Goal: Communication & Community: Answer question/provide support

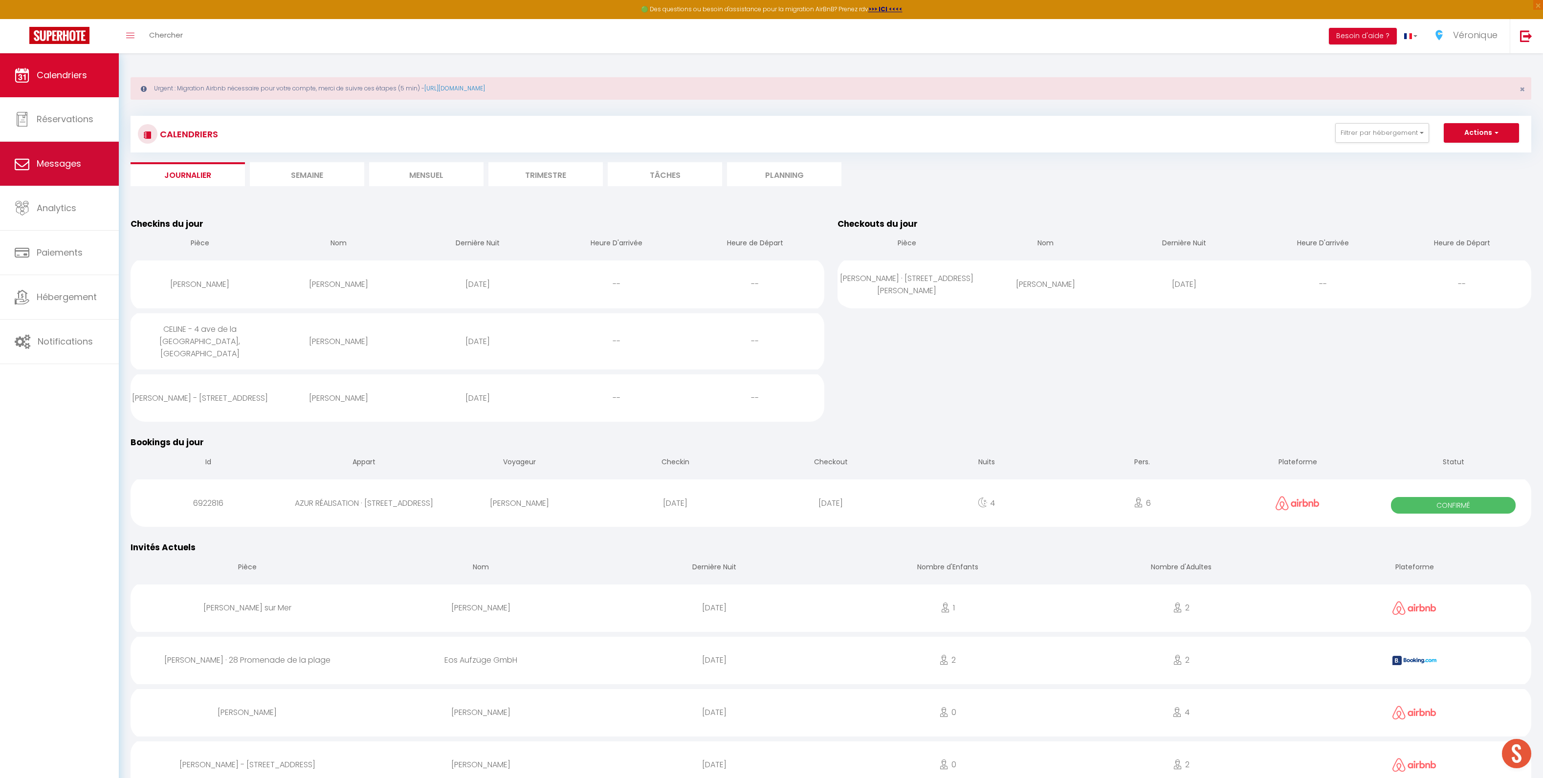
scroll to position [95, 0]
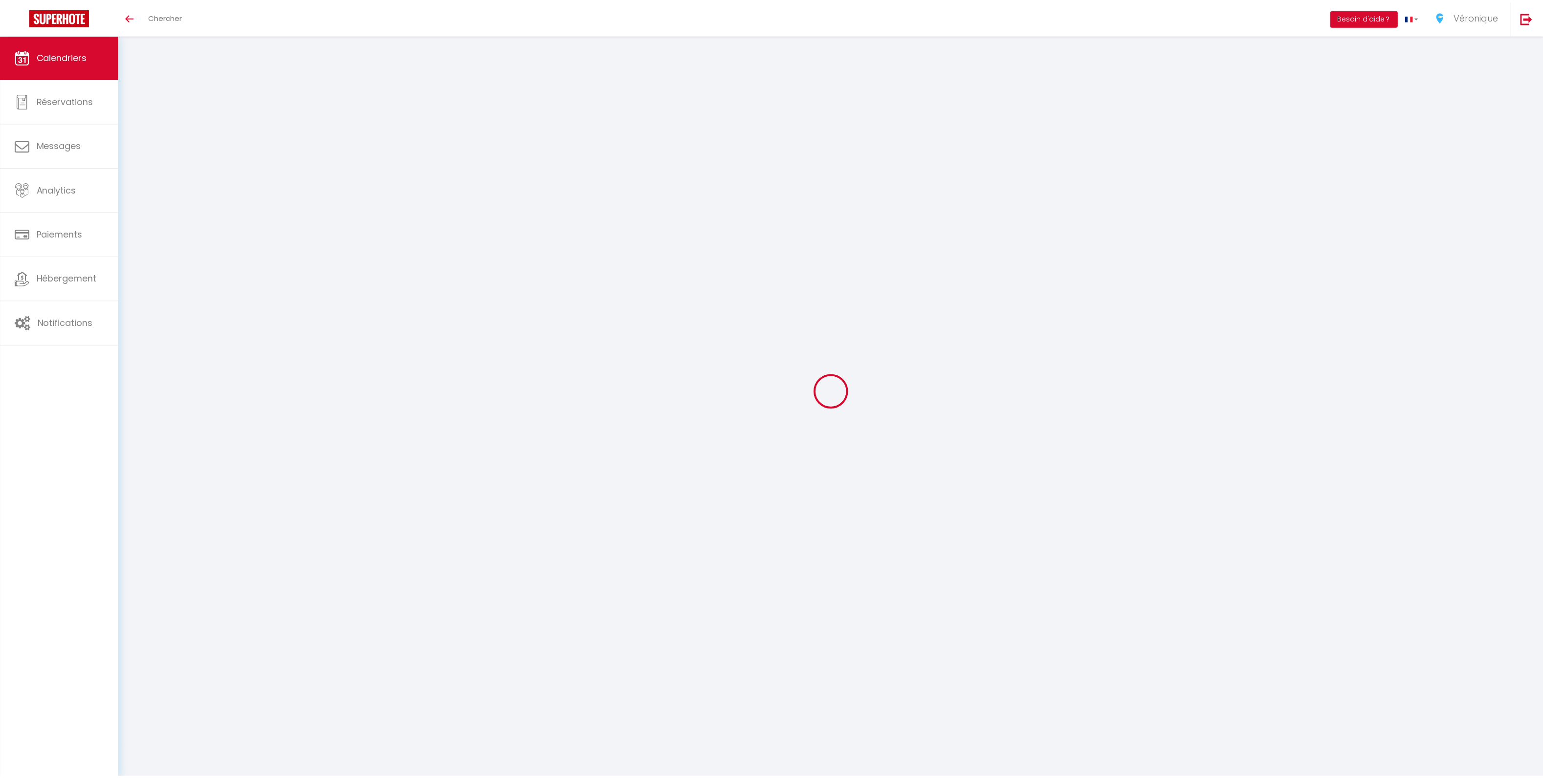
scroll to position [53, 0]
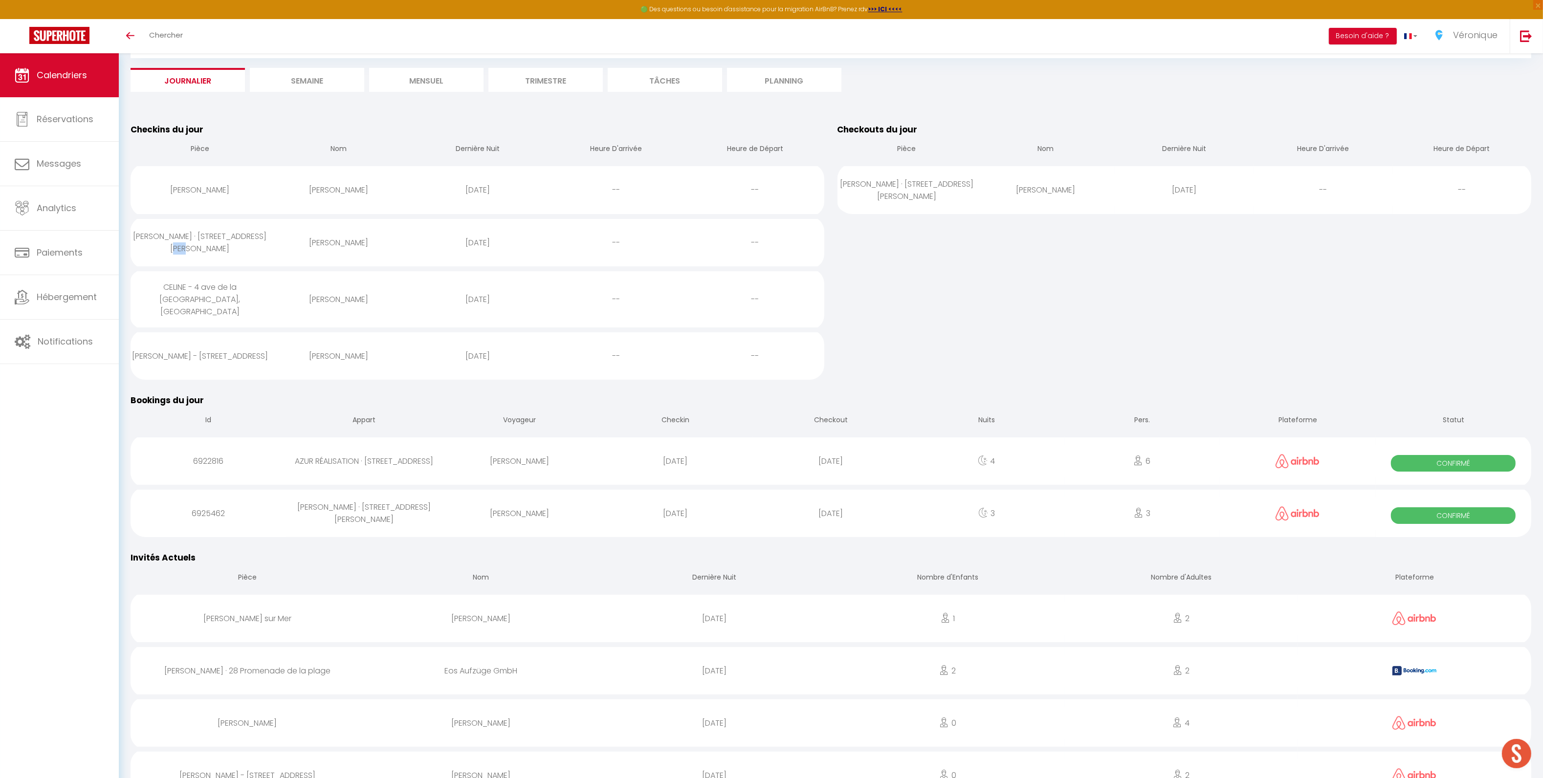
click at [254, 251] on div "[PERSON_NAME] · [STREET_ADDRESS][PERSON_NAME]" at bounding box center [200, 242] width 139 height 44
select select "0"
select select "1"
select select
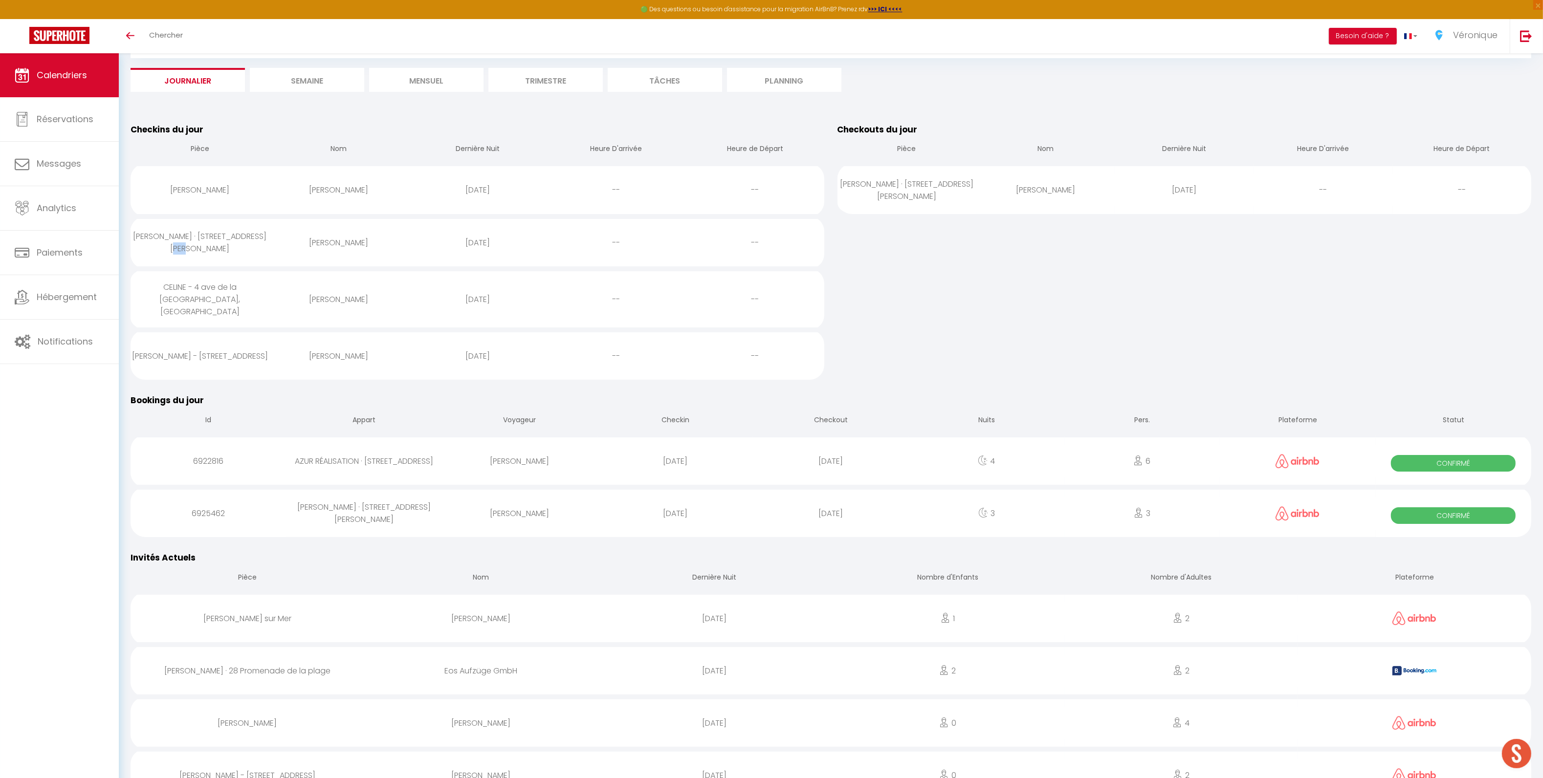
select select
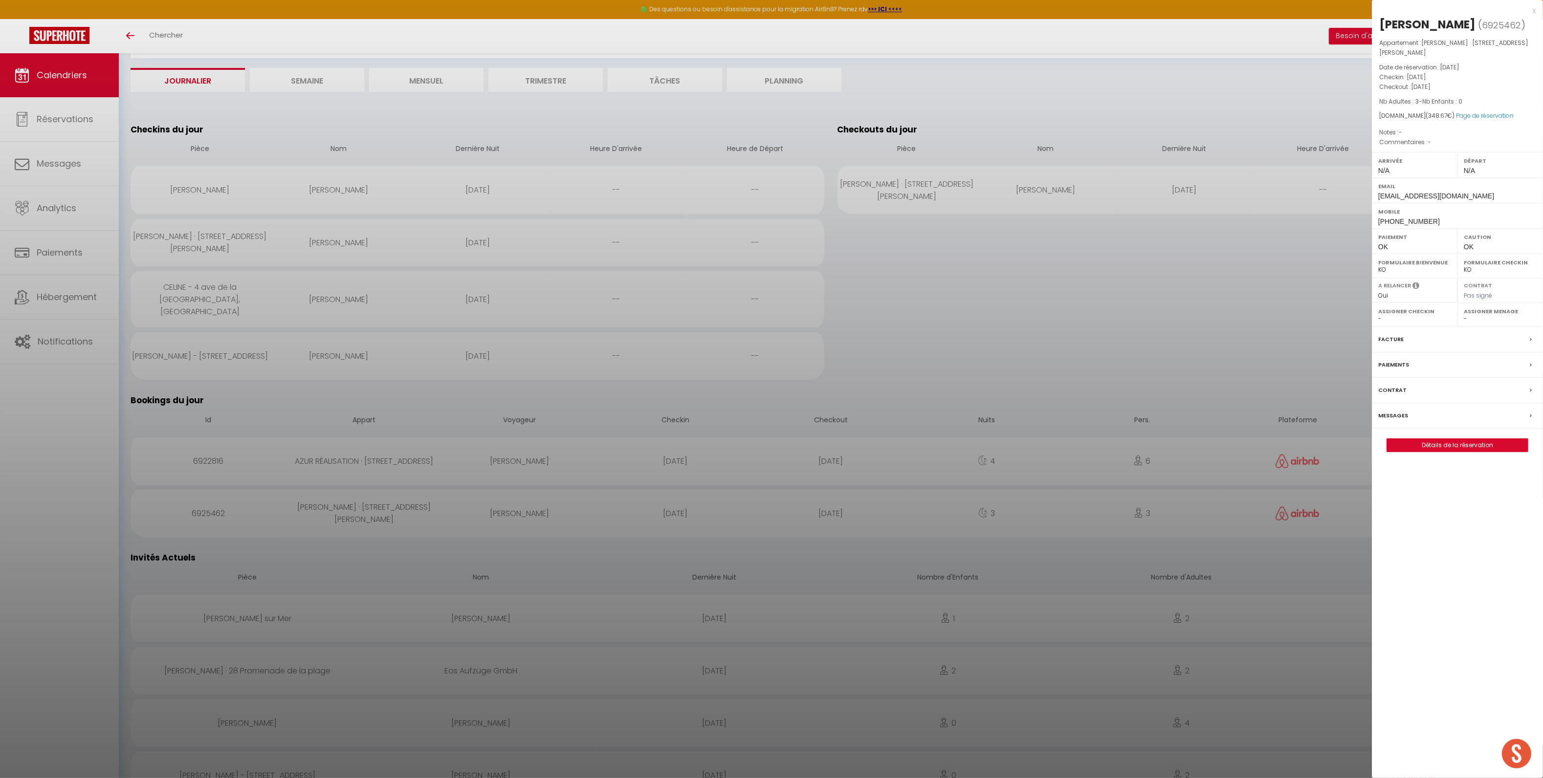
click at [1393, 419] on label "Messages" at bounding box center [1393, 416] width 30 height 10
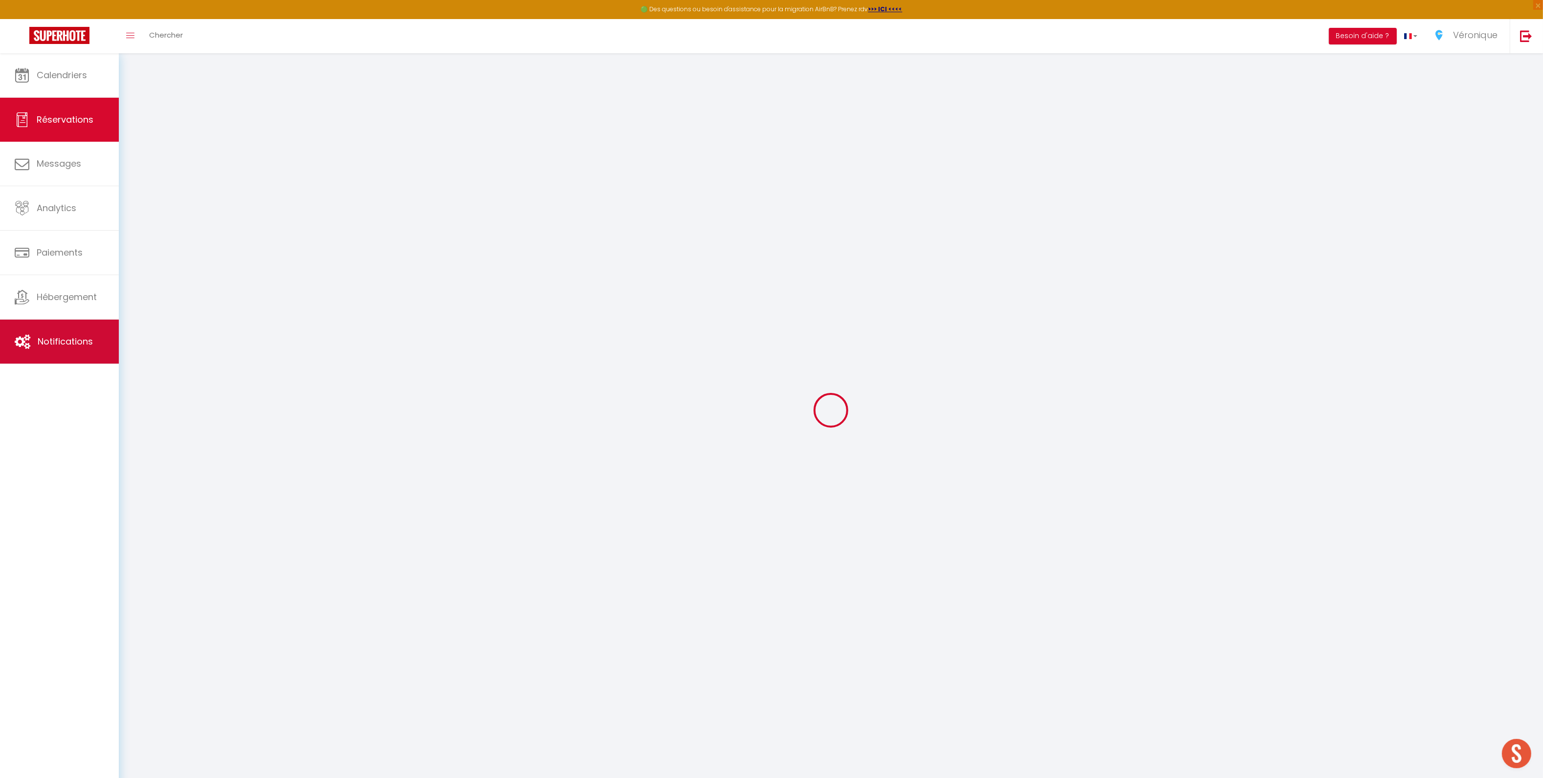
select select
checkbox input "false"
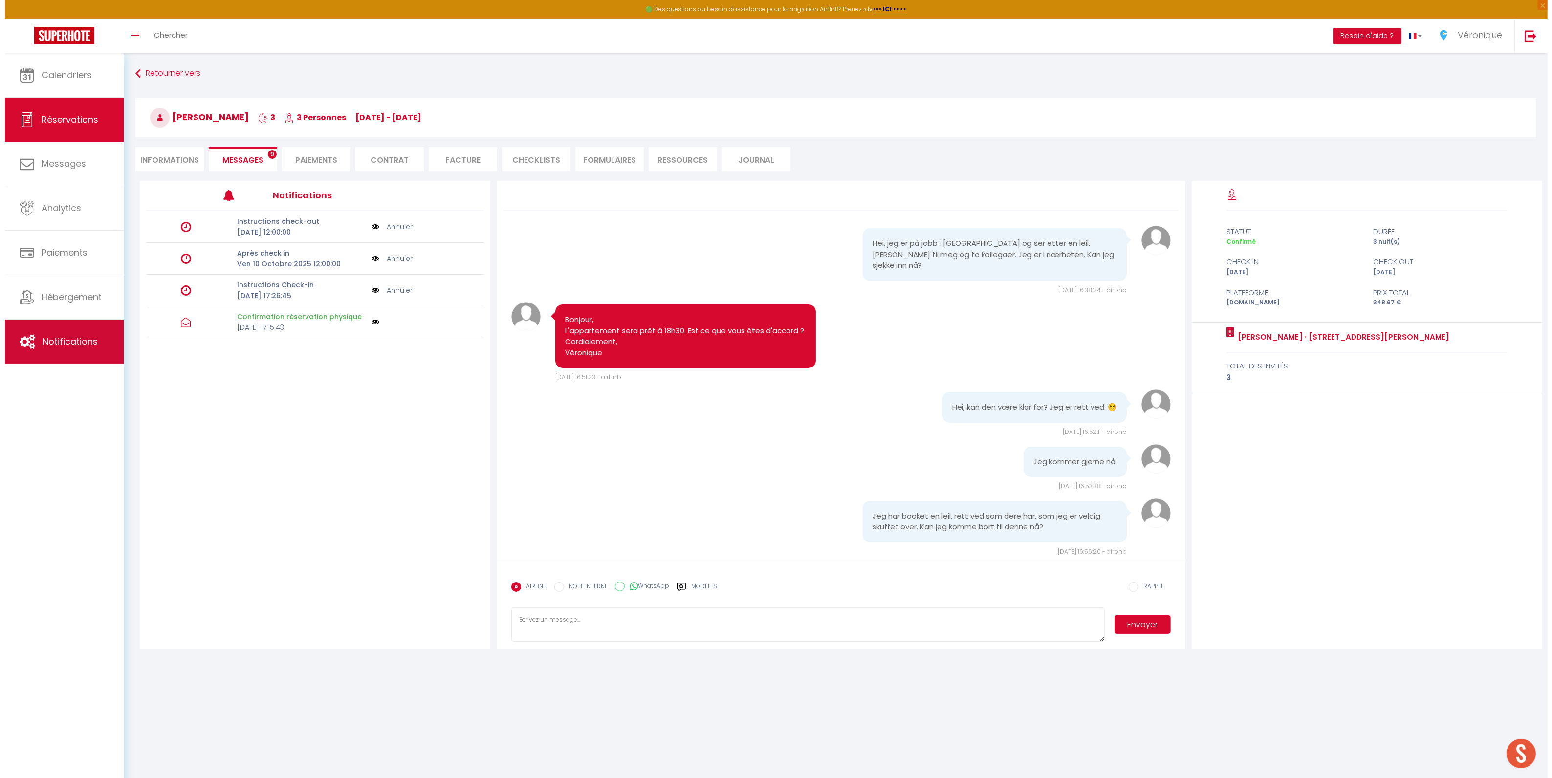
scroll to position [431, 0]
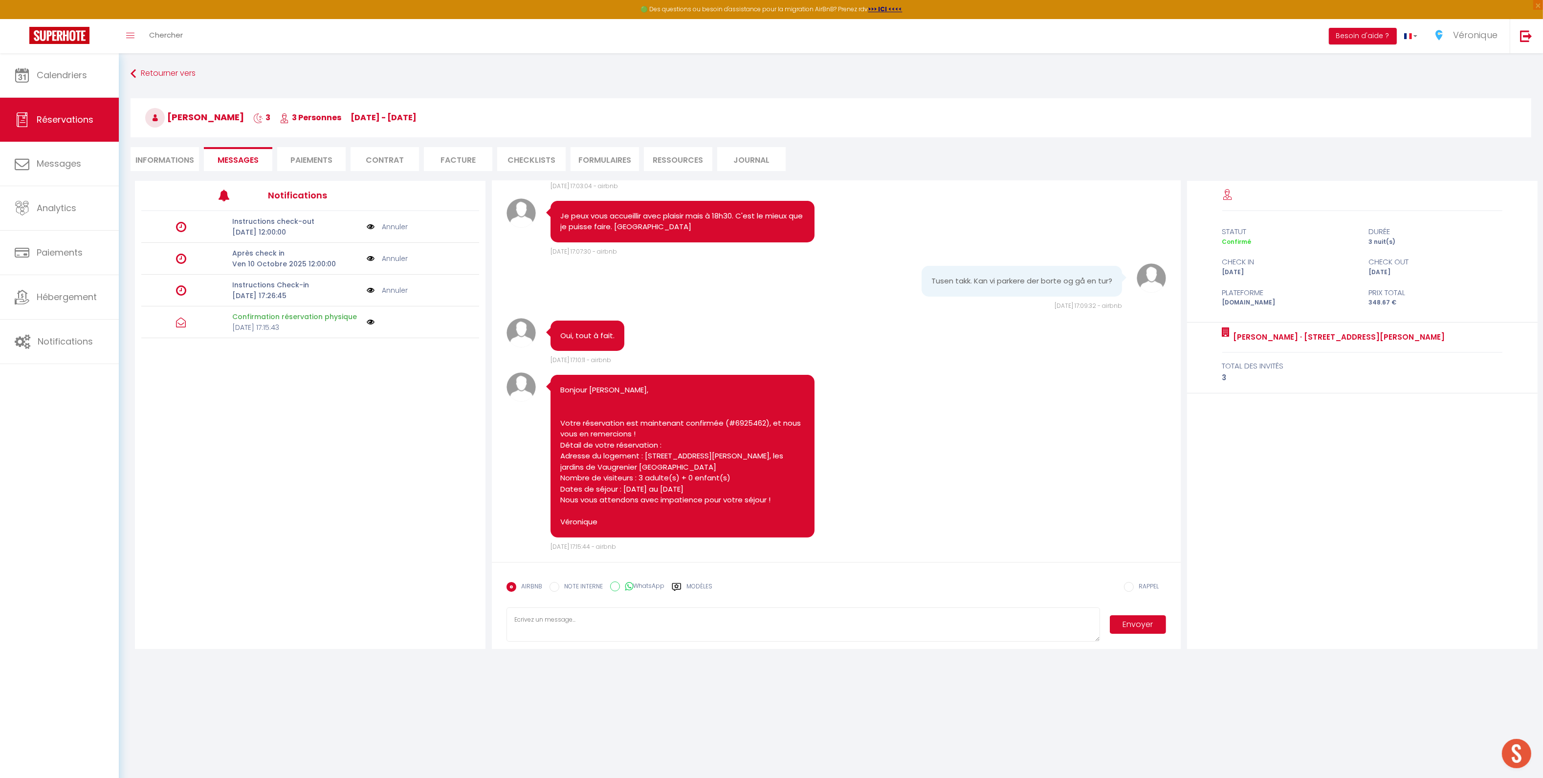
click at [369, 292] on img at bounding box center [371, 290] width 8 height 11
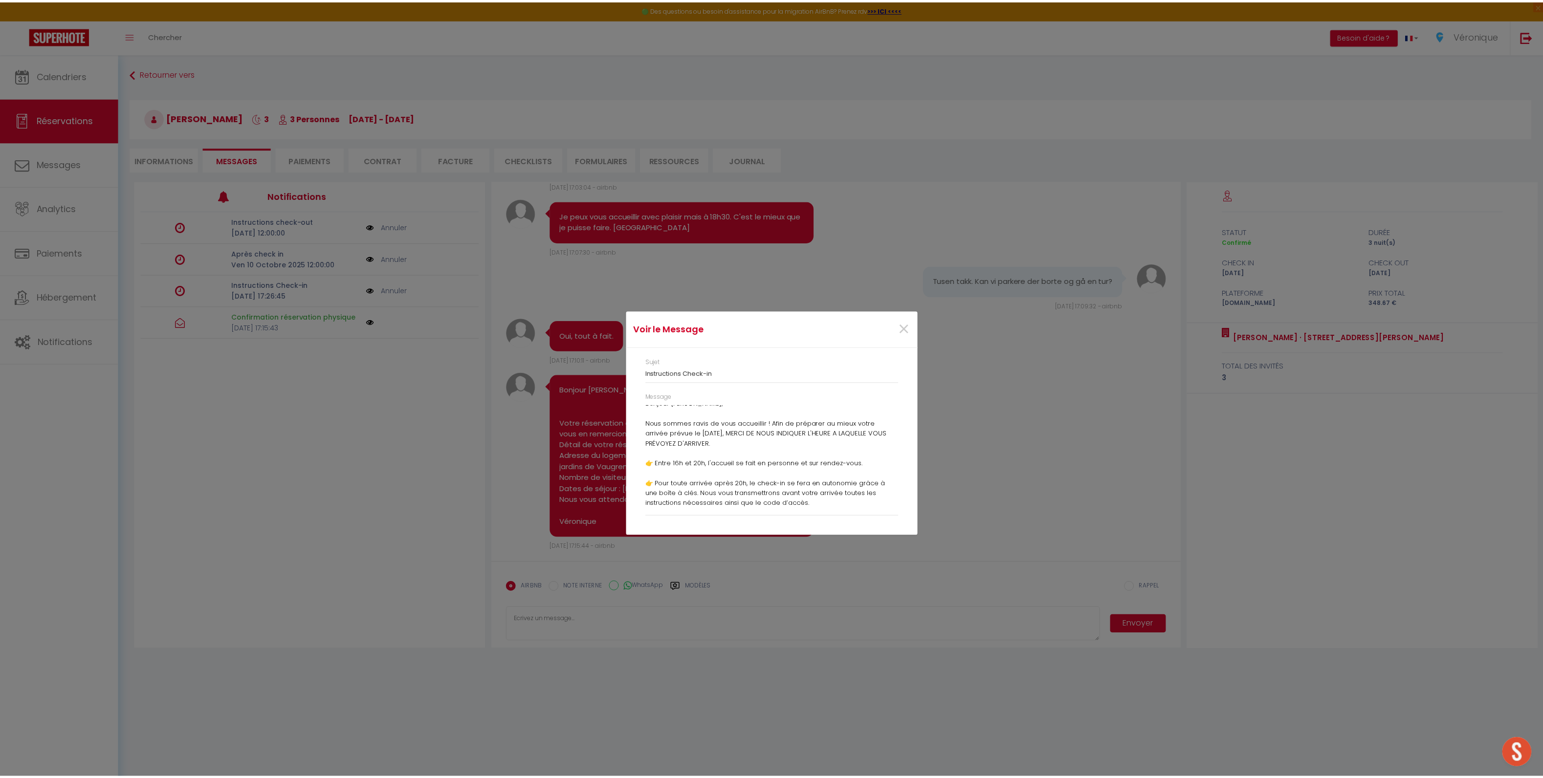
scroll to position [0, 0]
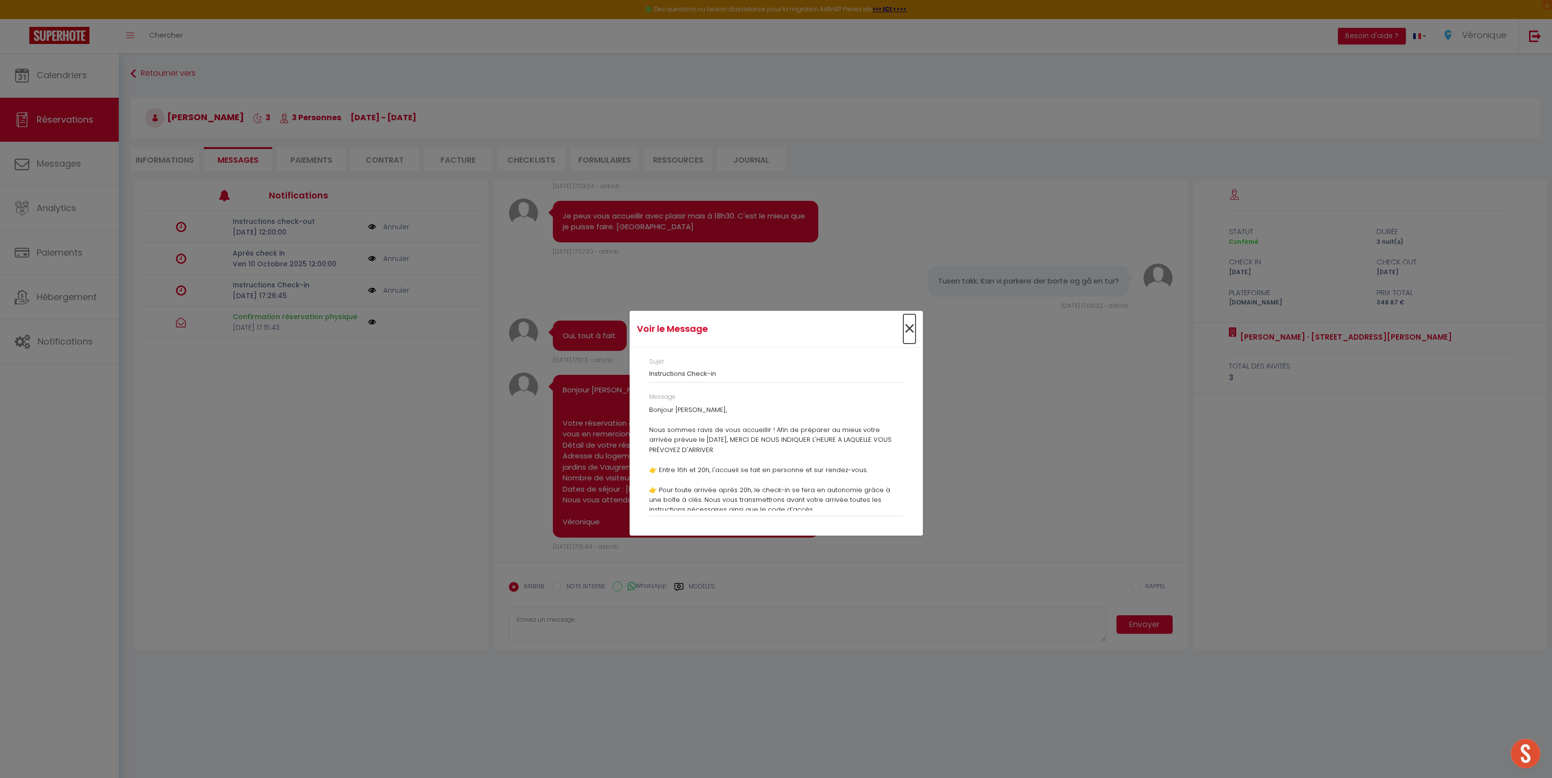
click at [912, 326] on span "×" at bounding box center [909, 328] width 12 height 29
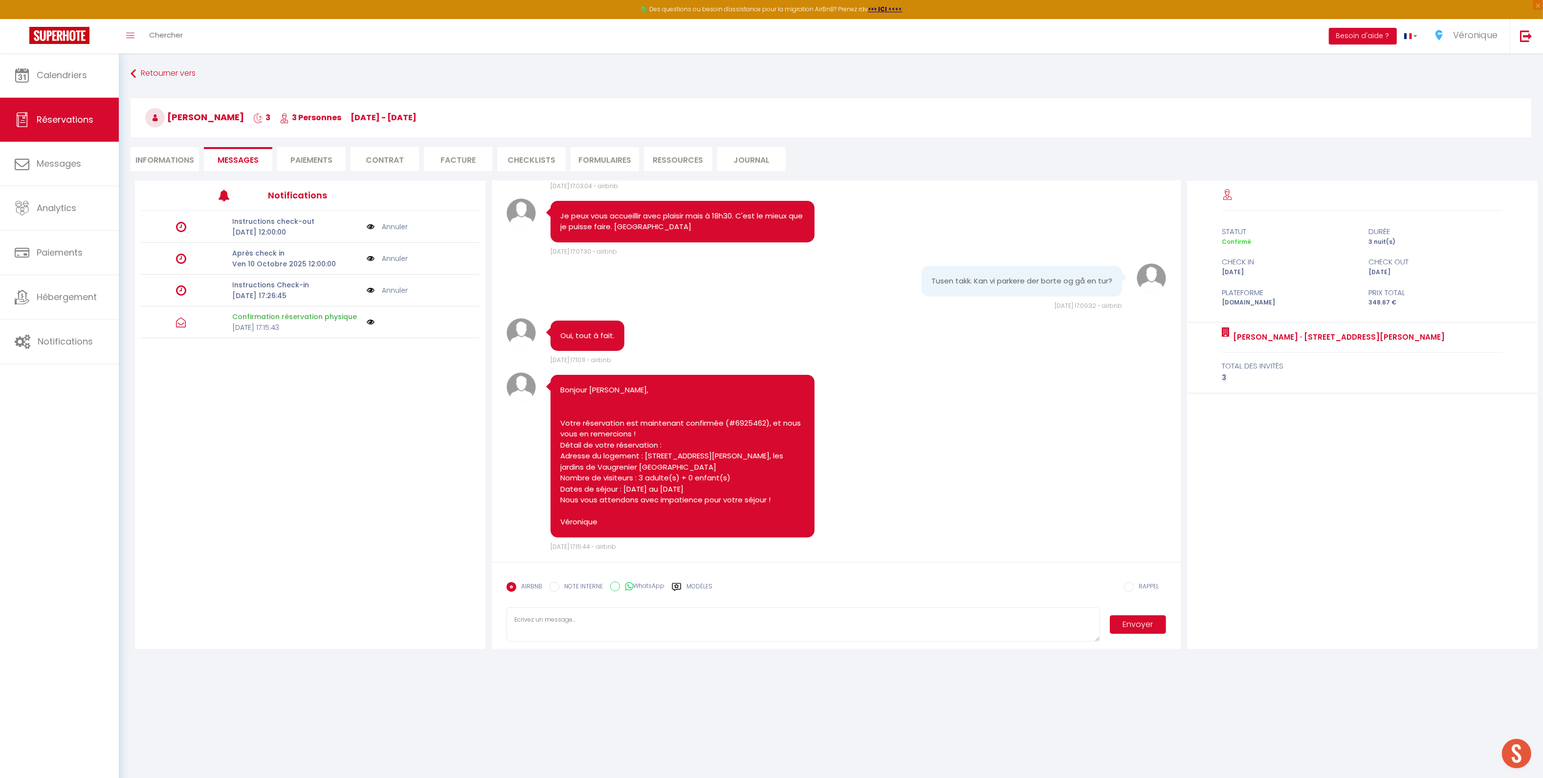
click at [397, 291] on link "Annuler" at bounding box center [395, 290] width 26 height 11
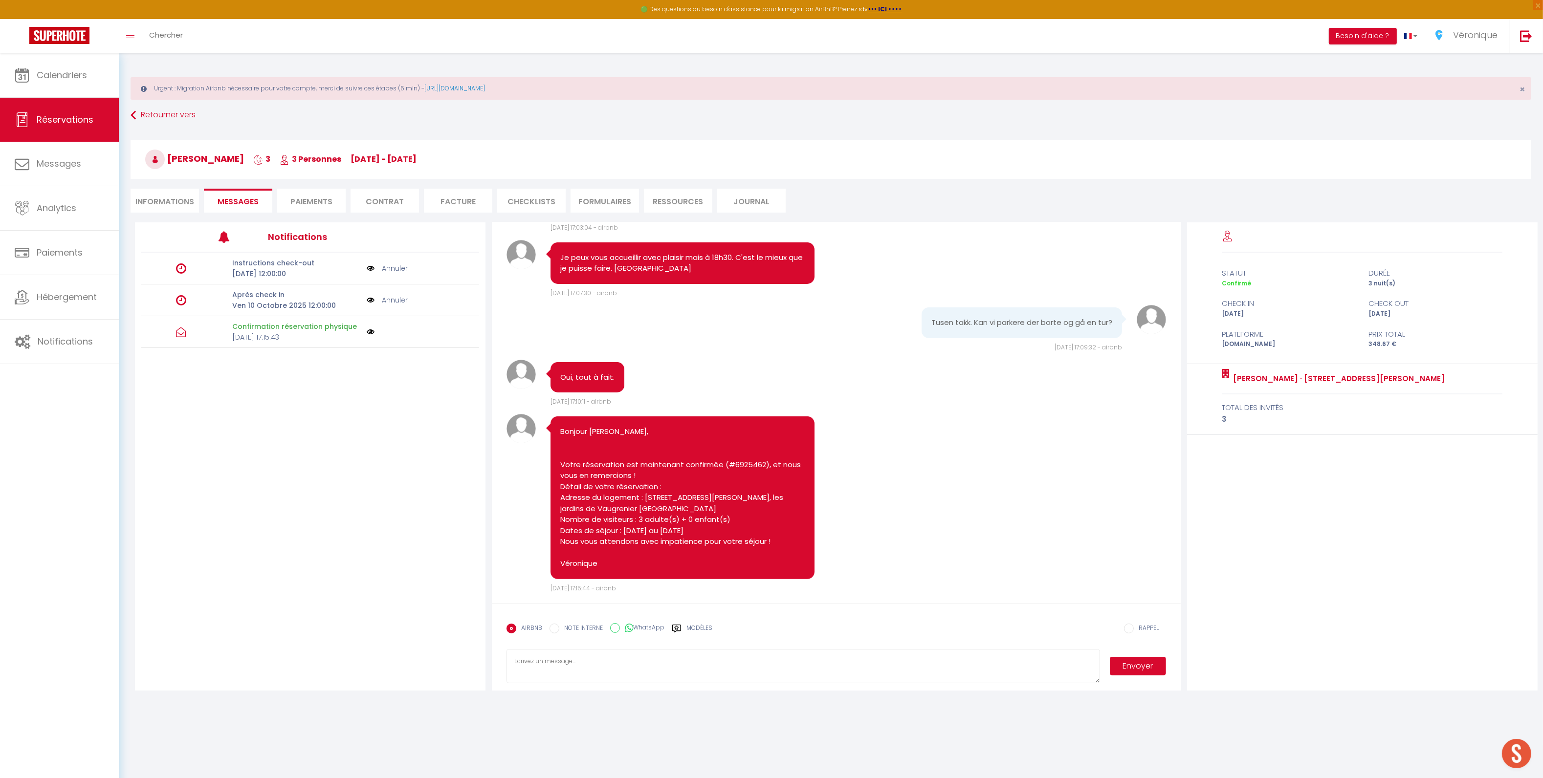
click at [605, 661] on textarea at bounding box center [802, 666] width 593 height 34
click at [704, 627] on label "Modèles" at bounding box center [699, 632] width 26 height 17
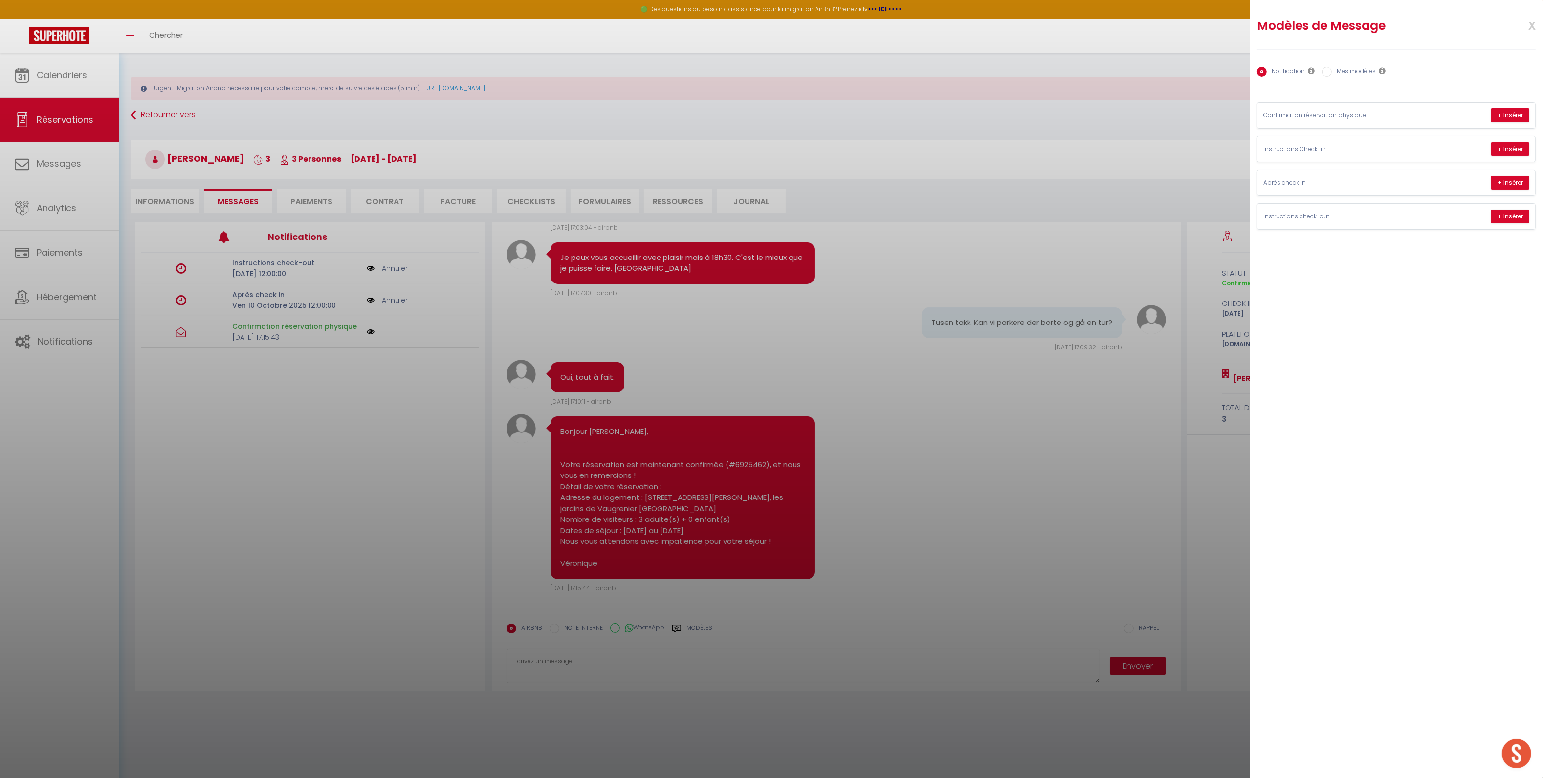
click at [1353, 73] on label "Mes modèles" at bounding box center [1353, 72] width 44 height 11
click at [1331, 73] on input "Mes modèles" at bounding box center [1327, 72] width 10 height 10
radio input "true"
radio input "false"
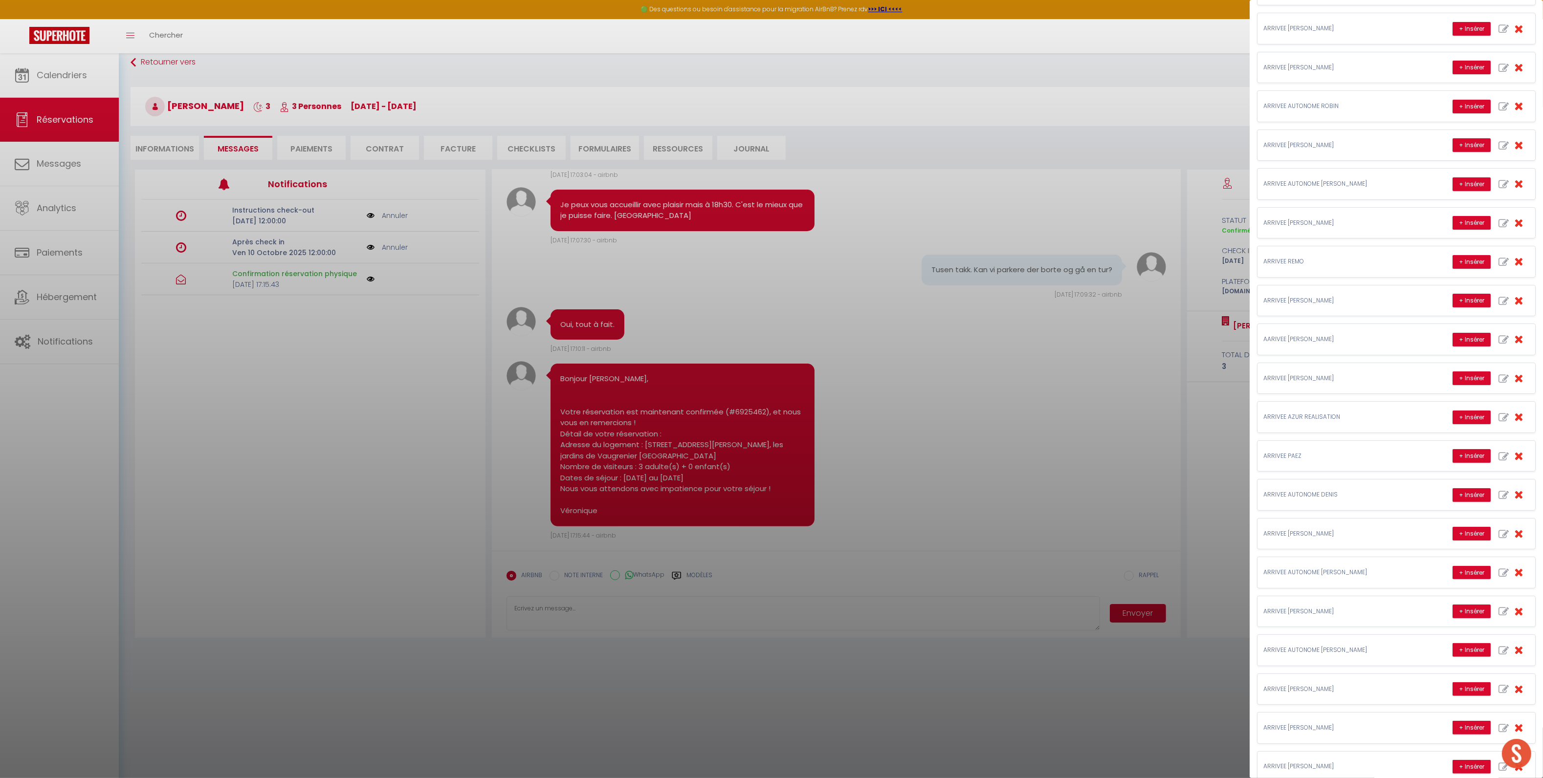
scroll to position [140, 0]
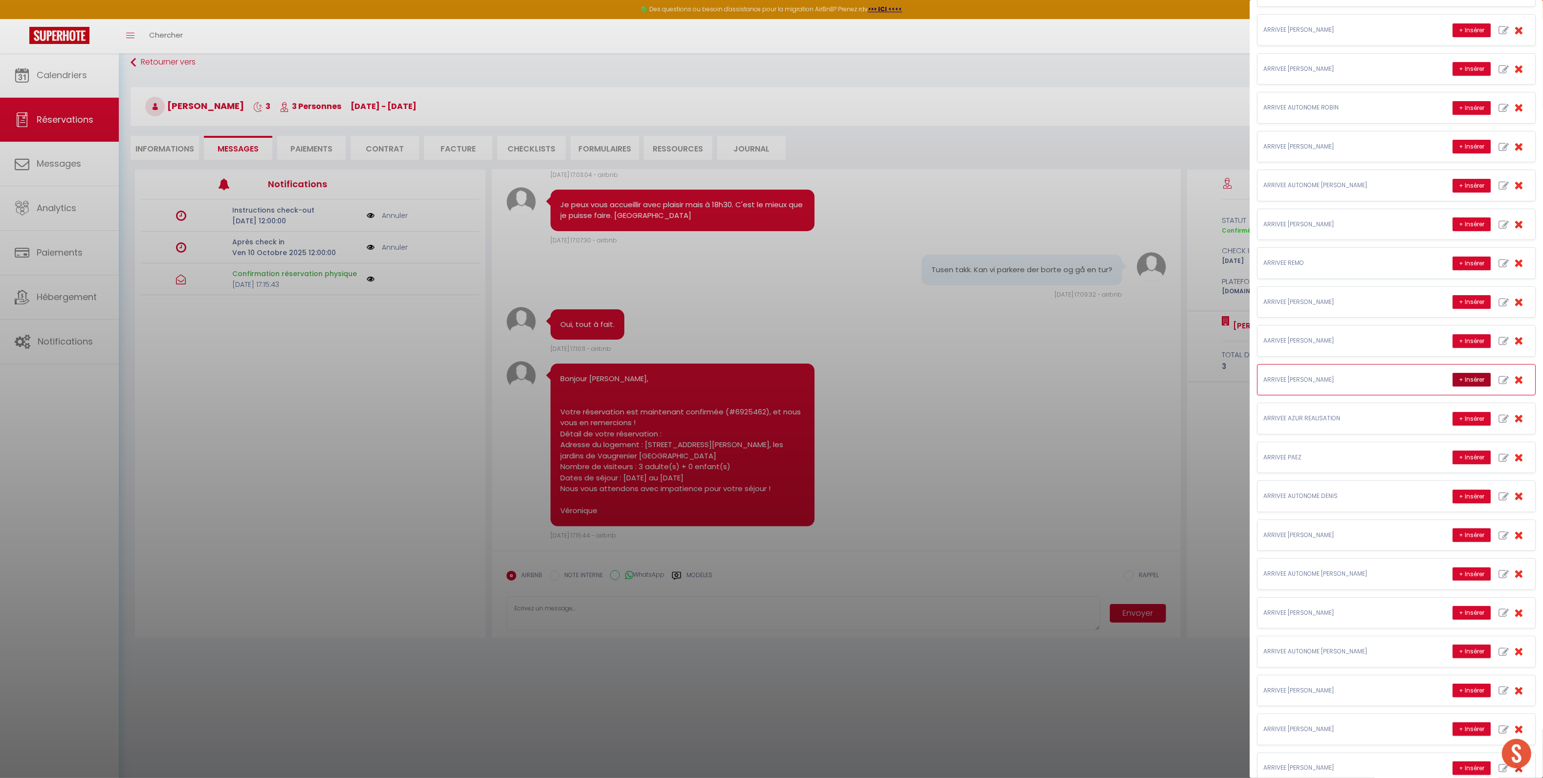
click at [1452, 382] on button "+ Insérer" at bounding box center [1471, 380] width 38 height 14
type textarea "Bonjour Amanda, Farid vous accueillera directement à l'appartement vers xxh. Me…"
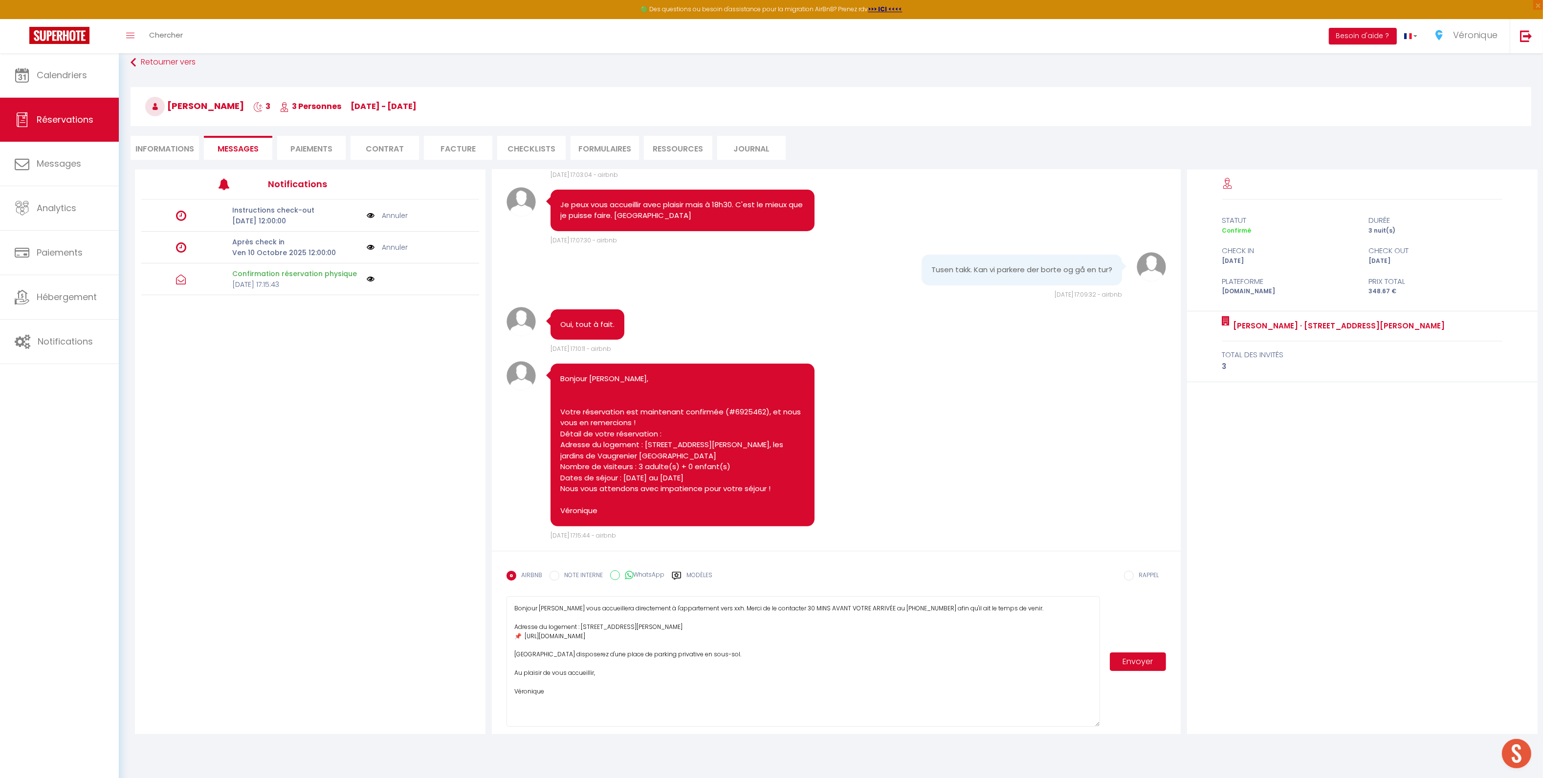
drag, startPoint x: 1097, startPoint y: 629, endPoint x: 1086, endPoint y: 724, distance: 96.5
click at [1086, 724] on textarea "Bonjour Amanda, Farid vous accueillera directement à l'appartement vers xxh. Me…" at bounding box center [802, 661] width 593 height 131
drag, startPoint x: 514, startPoint y: 628, endPoint x: 1077, endPoint y: 630, distance: 562.6
click at [1077, 630] on textarea "Bonjour Amanda, Farid vous accueillera directement à l'appartement vers xxh. Me…" at bounding box center [802, 661] width 593 height 131
drag, startPoint x: 512, startPoint y: 646, endPoint x: 667, endPoint y: 660, distance: 155.1
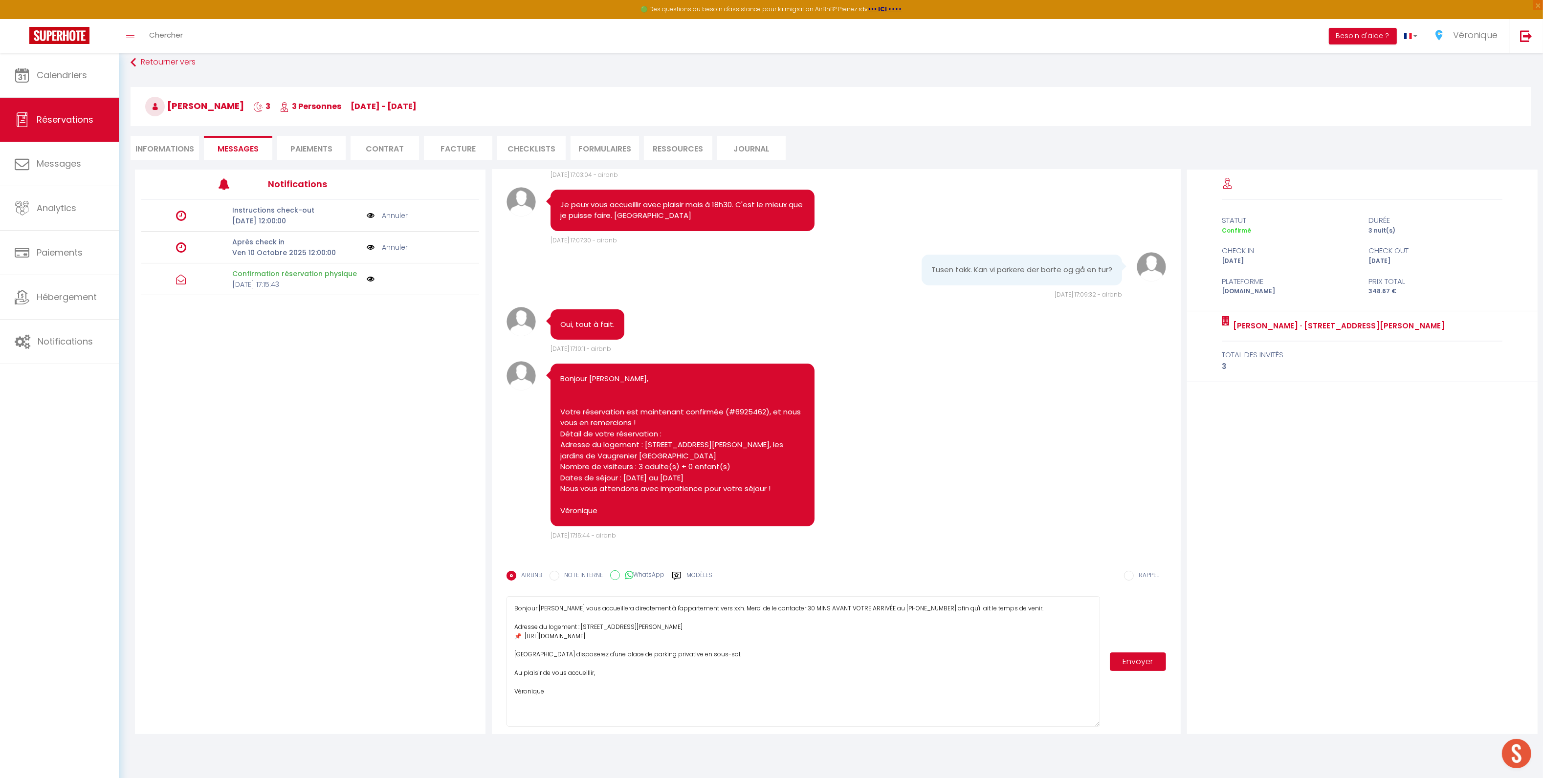
click at [667, 660] on textarea "Bonjour Amanda, Farid vous accueillera directement à l'appartement vers xxh. Me…" at bounding box center [802, 661] width 593 height 131
drag, startPoint x: 512, startPoint y: 624, endPoint x: 1006, endPoint y: 627, distance: 493.7
click at [1006, 627] on textarea "Bonjour Amanda, Farid vous accueillera directement à l'appartement vers xxh. Me…" at bounding box center [802, 661] width 593 height 131
drag, startPoint x: 850, startPoint y: 625, endPoint x: 907, endPoint y: 628, distance: 56.8
click at [907, 628] on textarea "Bonjour Amanda, Farid vous accueillera directement à l'appartement vers xxh. Me…" at bounding box center [802, 661] width 593 height 131
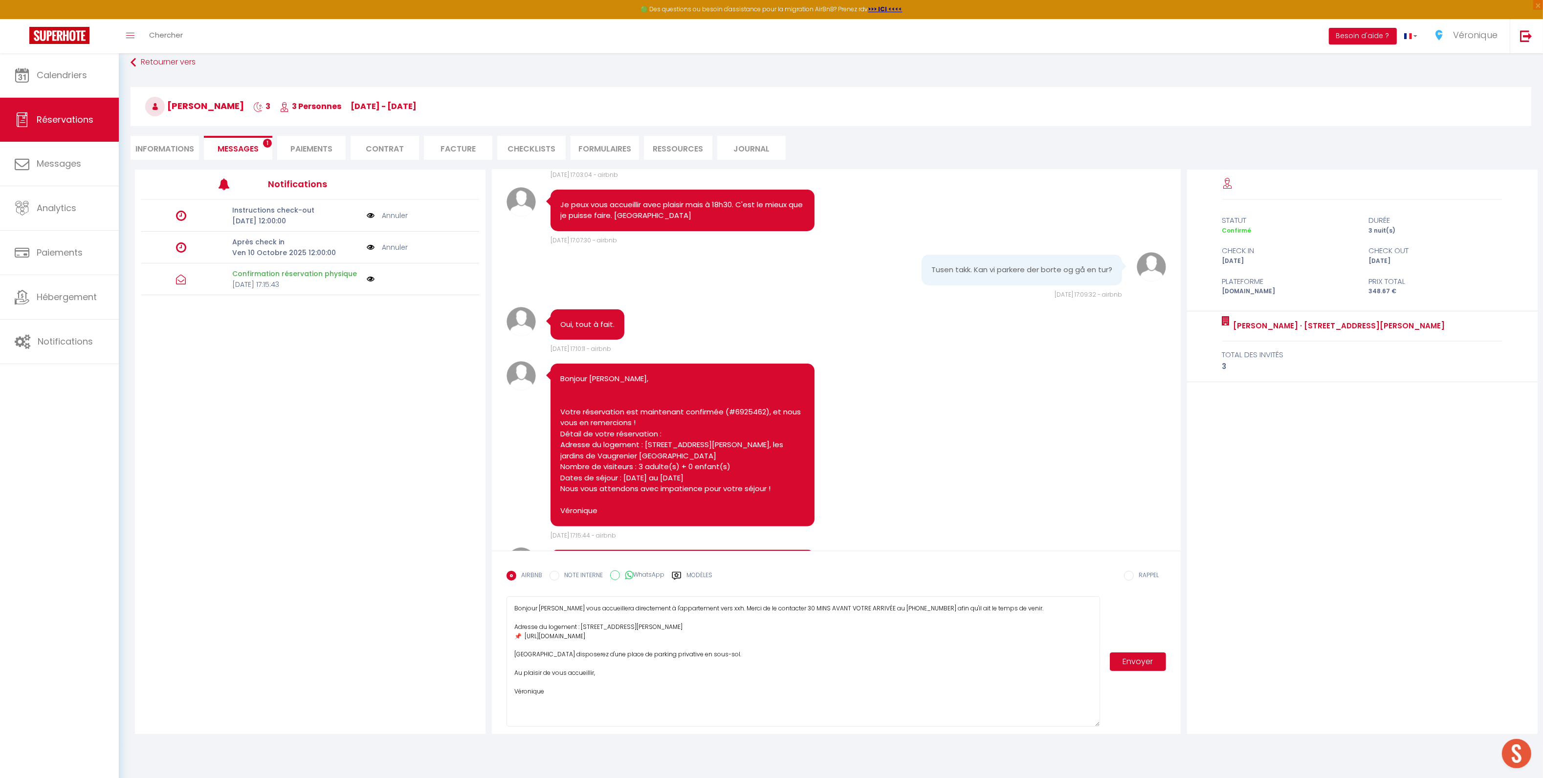
drag, startPoint x: 572, startPoint y: 718, endPoint x: 488, endPoint y: 586, distance: 156.5
click at [488, 586] on div "Hei, jeg er på jobb i Frankrike og ser etter en leil. i helgen til meg og to ko…" at bounding box center [835, 452] width 701 height 565
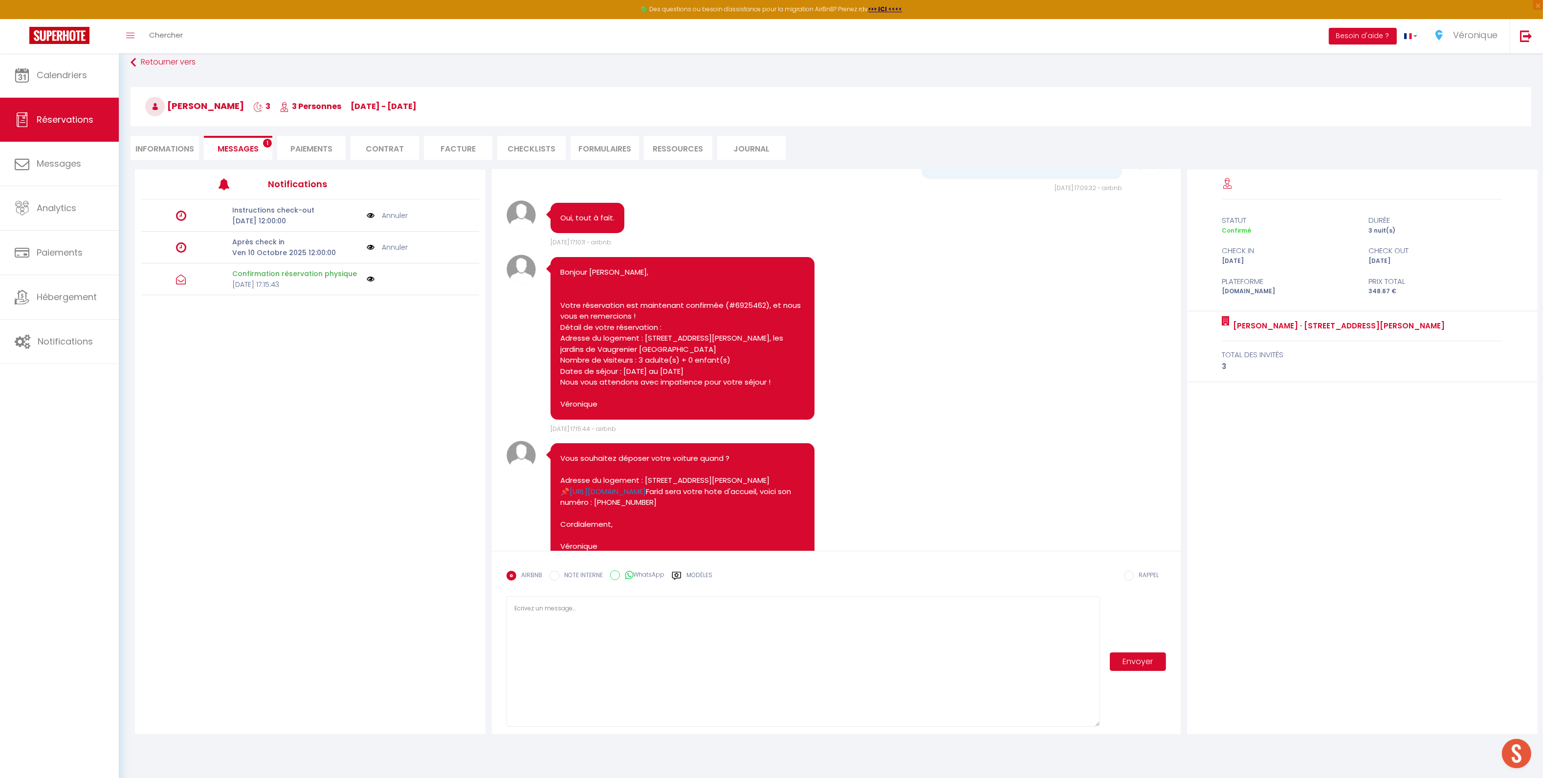
scroll to position [607, 0]
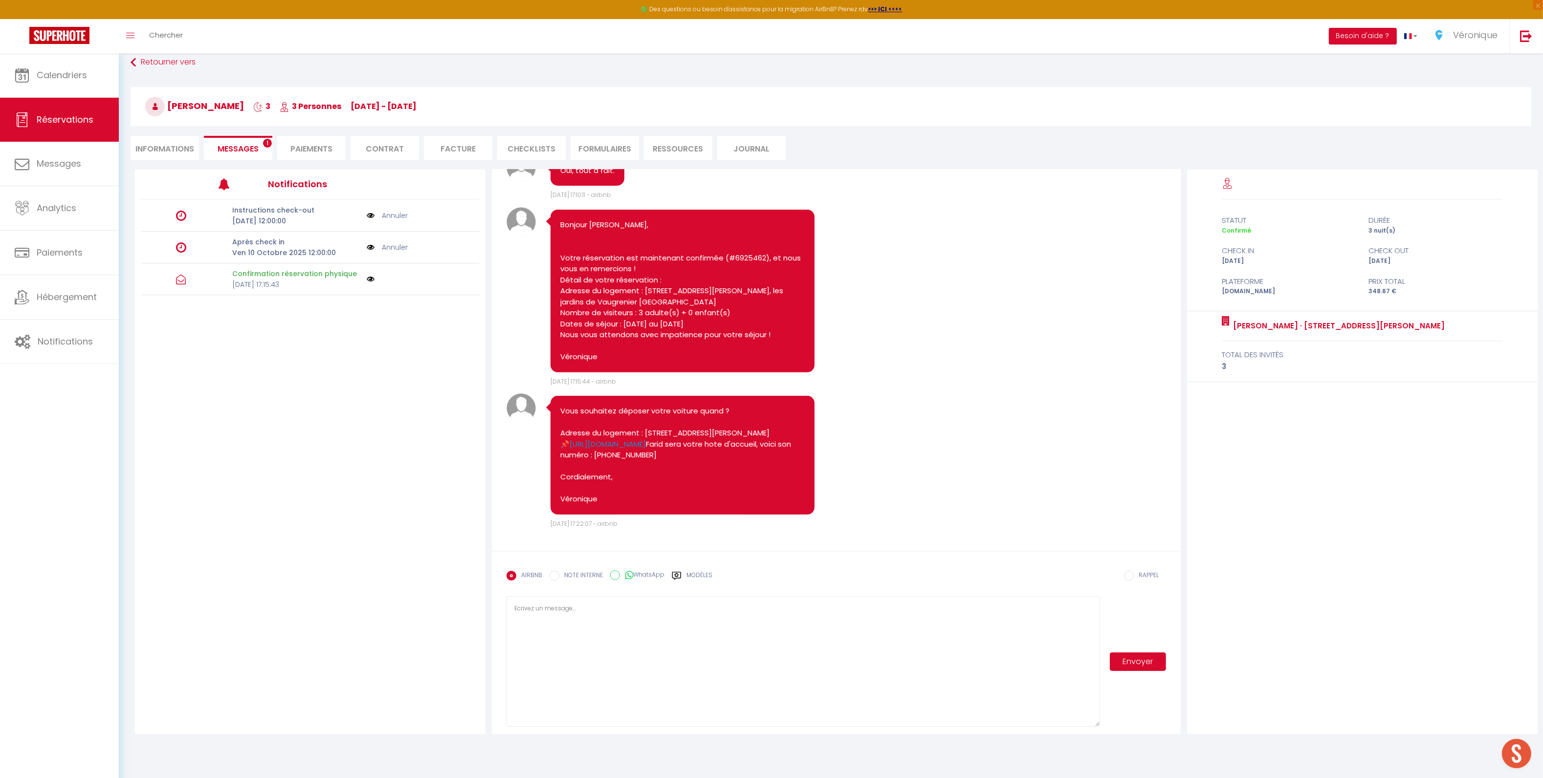
click at [346, 484] on div "Instructions check-out Sam 11 Octobre 2025 12:00:00 Annuler Après check in Ven …" at bounding box center [310, 390] width 350 height 381
click at [26, 70] on icon at bounding box center [22, 75] width 15 height 15
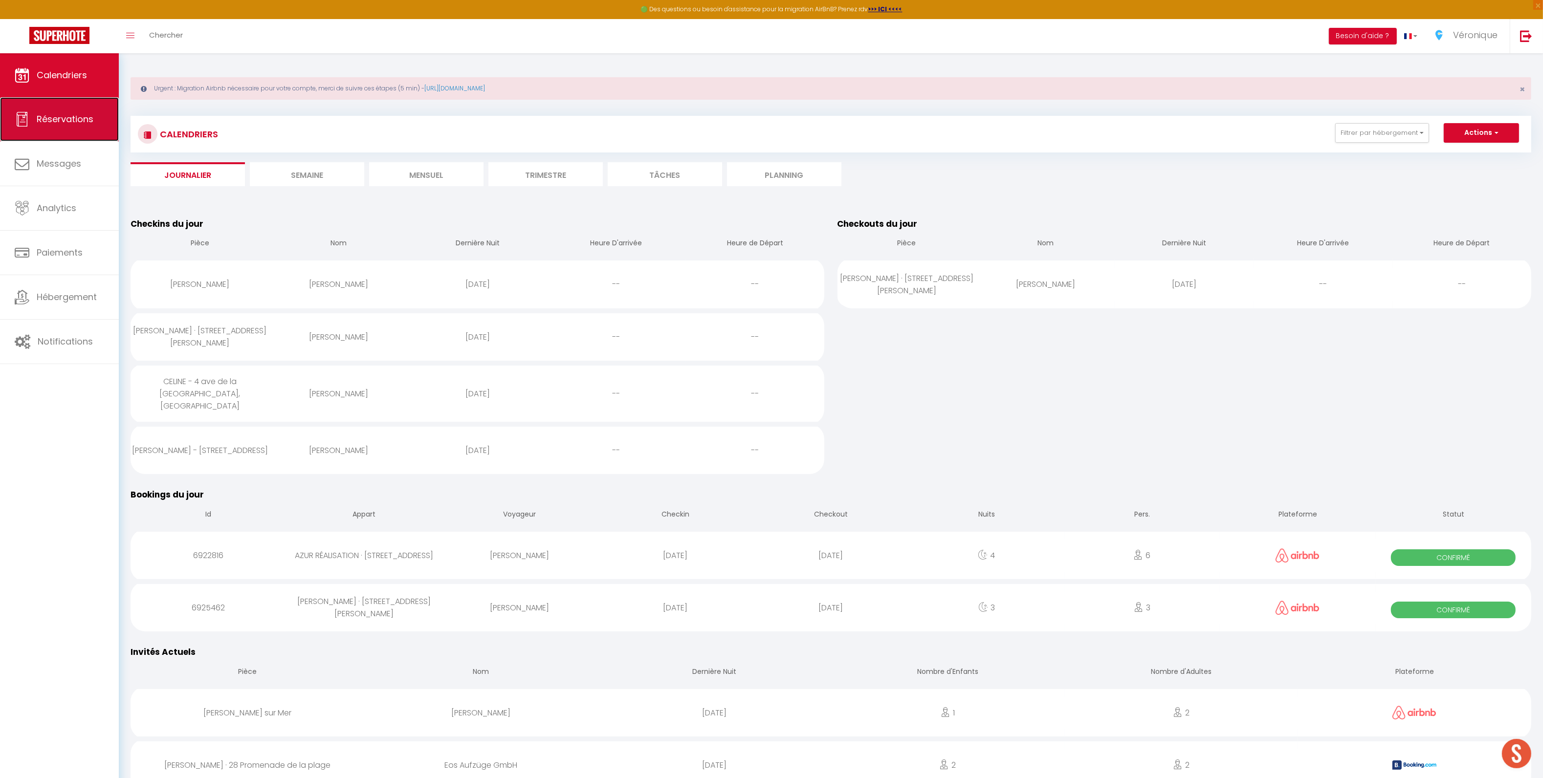
click at [87, 130] on link "Réservations" at bounding box center [59, 119] width 119 height 44
select select "not_cancelled"
